Goal: Information Seeking & Learning: Find specific fact

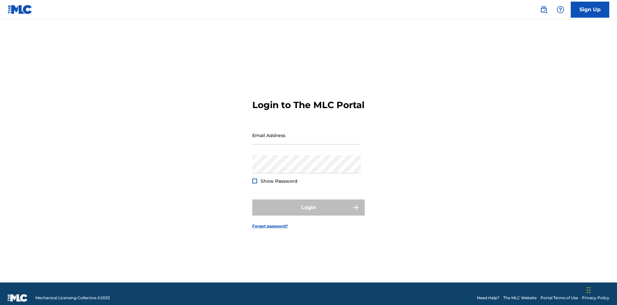
scroll to position [8, 0]
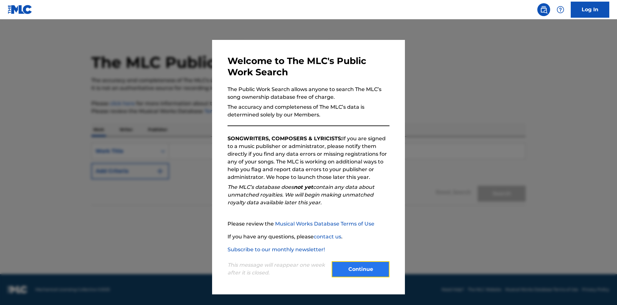
click at [360, 269] on button "Continue" at bounding box center [361, 269] width 58 height 16
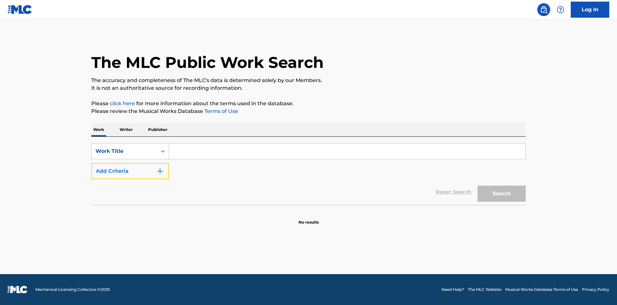
click at [130, 171] on button "Add Criteria" at bounding box center [130, 171] width 78 height 16
click at [130, 179] on button "Add Criteria" at bounding box center [130, 171] width 78 height 16
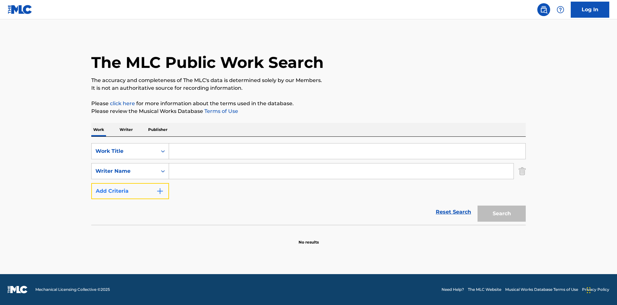
click at [130, 199] on button "Add Criteria" at bounding box center [130, 191] width 78 height 16
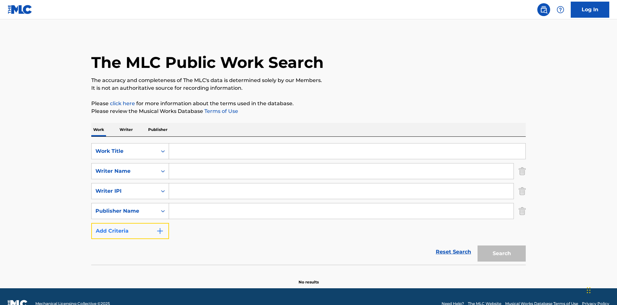
click at [130, 223] on button "Add Criteria" at bounding box center [130, 231] width 78 height 16
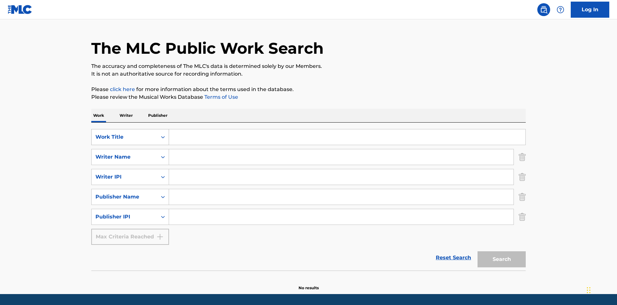
click at [124, 133] on div "Work Title" at bounding box center [124, 137] width 58 height 8
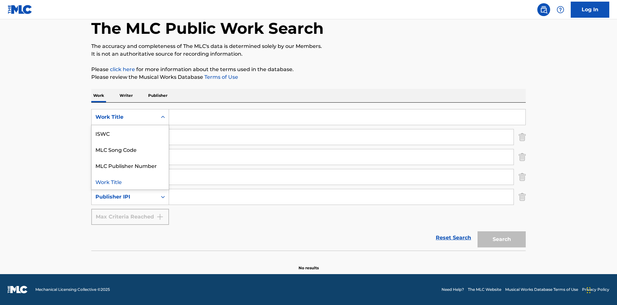
click at [130, 133] on div "ISWC" at bounding box center [130, 133] width 77 height 16
click at [124, 137] on div "Writer Name" at bounding box center [124, 137] width 58 height 8
click at [130, 153] on div "MLC Publisher Number" at bounding box center [130, 153] width 77 height 16
click at [124, 157] on div "Writer IPI" at bounding box center [124, 157] width 58 height 8
click at [130, 173] on div "Writer Name" at bounding box center [130, 173] width 77 height 16
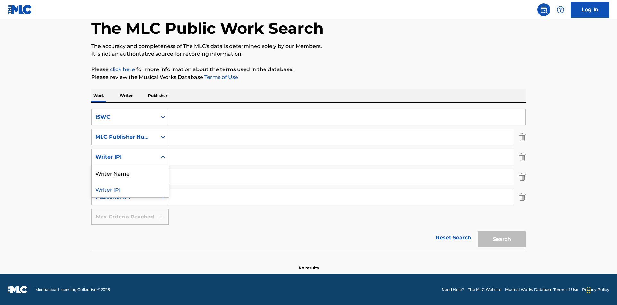
click at [124, 177] on div "Publisher Name" at bounding box center [124, 177] width 58 height 8
click at [130, 193] on div "Writer IPI" at bounding box center [130, 193] width 77 height 16
click at [124, 197] on div "Publisher IPI" at bounding box center [124, 197] width 58 height 8
click at [130, 213] on div "Publisher Name" at bounding box center [130, 213] width 77 height 16
click at [347, 117] on input "Search Form" at bounding box center [347, 116] width 356 height 15
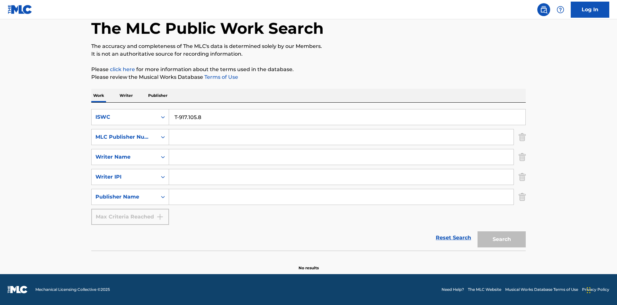
type input "T-917.105.8"
click at [341, 137] on input "Search Form" at bounding box center [341, 136] width 344 height 15
type input "P06967"
click at [341, 157] on input "Search Form" at bounding box center [341, 156] width 344 height 15
type input "DRAACO DALLAS AVENTURA"
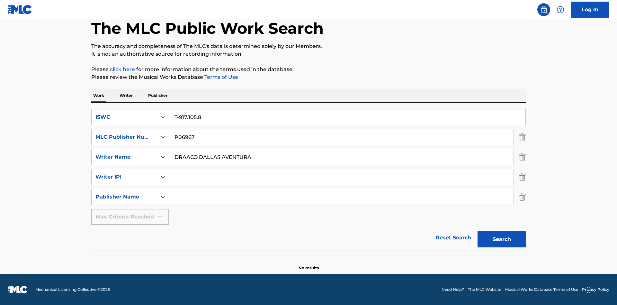
click at [341, 177] on input "Search Form" at bounding box center [341, 176] width 344 height 15
type input "00766422818"
click at [341, 197] on input "Search Form" at bounding box center [341, 196] width 344 height 15
type input "DRAACO AVENTURA PUB DESIGNEE"
click at [502, 239] on button "Search" at bounding box center [501, 239] width 48 height 16
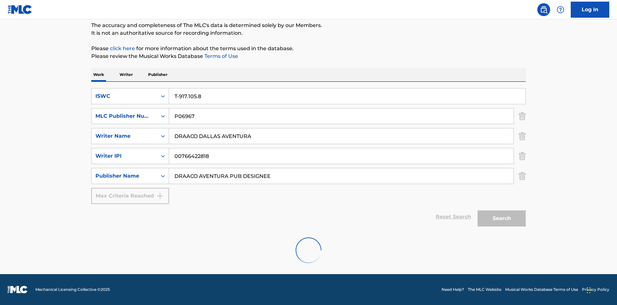
scroll to position [55, 0]
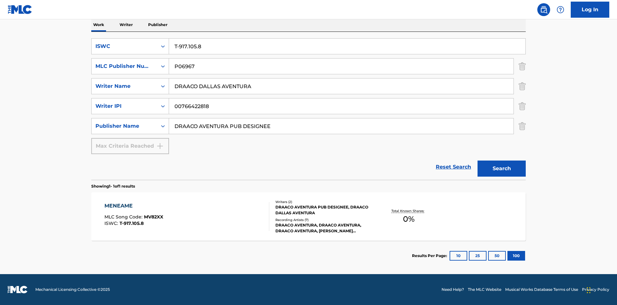
click at [133, 206] on div "MENEAME" at bounding box center [133, 206] width 59 height 8
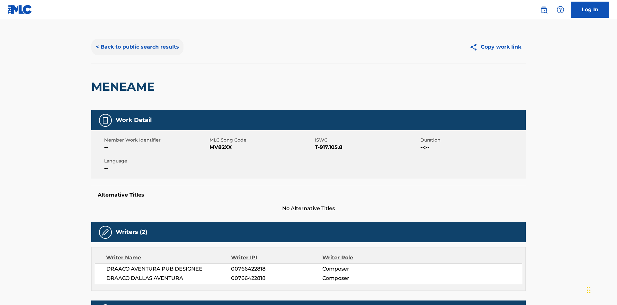
click at [137, 47] on button "< Back to public search results" at bounding box center [137, 47] width 92 height 16
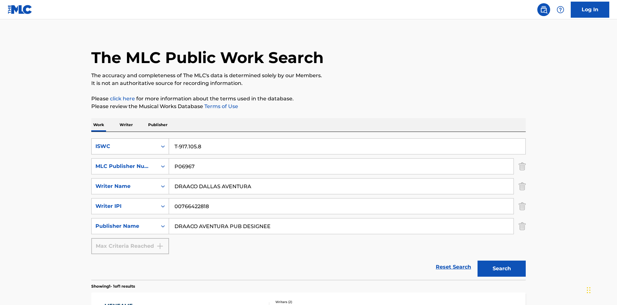
click at [124, 142] on div "ISWC" at bounding box center [124, 146] width 58 height 8
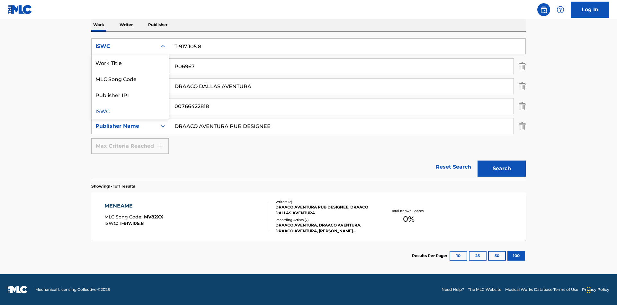
click at [130, 78] on div "MLC Song Code" at bounding box center [130, 78] width 77 height 16
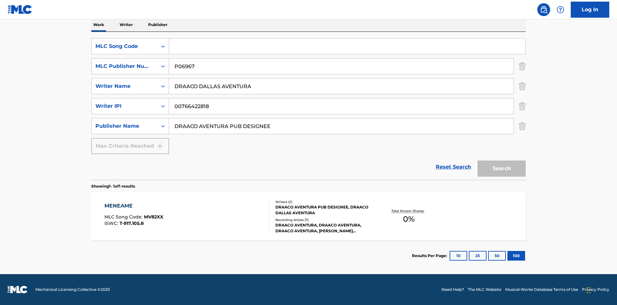
click at [124, 66] on div "MLC Publisher Number" at bounding box center [124, 66] width 58 height 8
click at [130, 82] on div "Publisher IPI" at bounding box center [130, 82] width 77 height 16
click at [347, 46] on input "Search Form" at bounding box center [347, 46] width 356 height 15
type input "MV82XX"
click at [341, 66] on input "Search Form" at bounding box center [341, 65] width 344 height 15
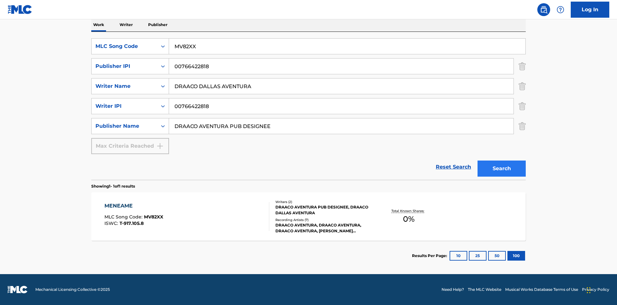
type input "00766422818"
click at [502, 168] on button "Search" at bounding box center [501, 168] width 48 height 16
click at [133, 206] on div "MENEAME" at bounding box center [133, 206] width 59 height 8
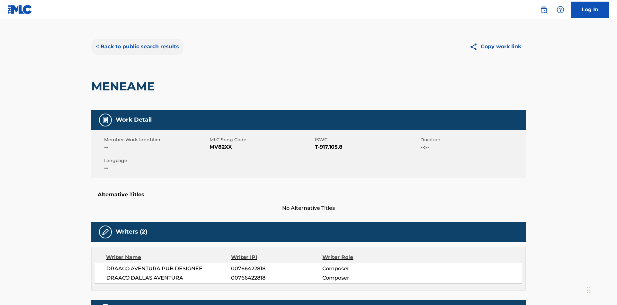
click at [137, 47] on button "< Back to public search results" at bounding box center [137, 47] width 92 height 16
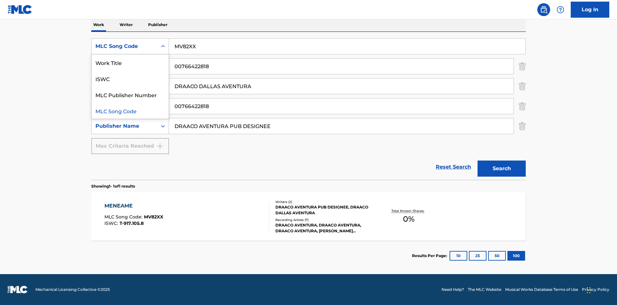
click at [130, 62] on div "Work Title" at bounding box center [130, 62] width 77 height 16
click at [347, 46] on input "Search Form" at bounding box center [347, 46] width 356 height 15
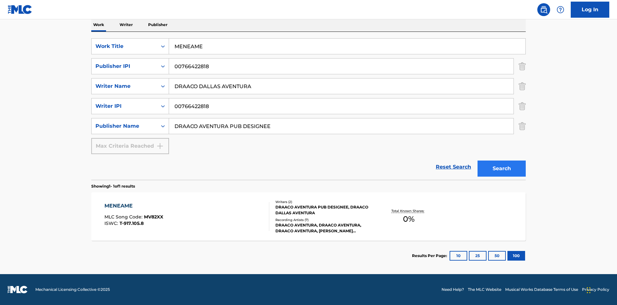
type input "MENEAME"
click at [502, 168] on button "Search" at bounding box center [501, 168] width 48 height 16
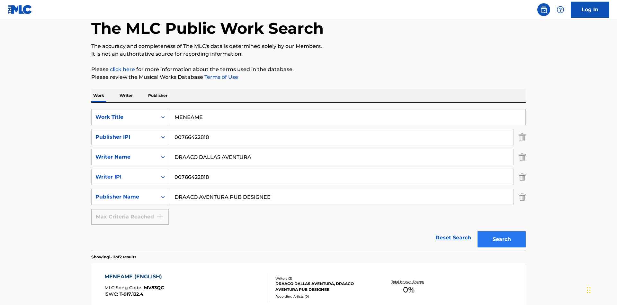
scroll to position [155, 0]
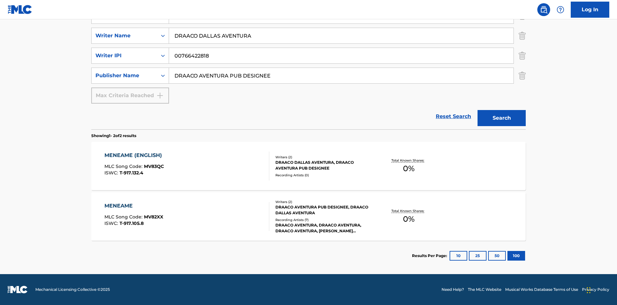
click at [133, 206] on div "MENEAME" at bounding box center [133, 206] width 59 height 8
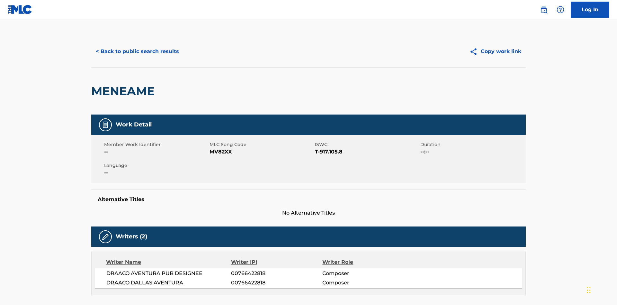
scroll to position [109, 0]
